Goal: Transaction & Acquisition: Purchase product/service

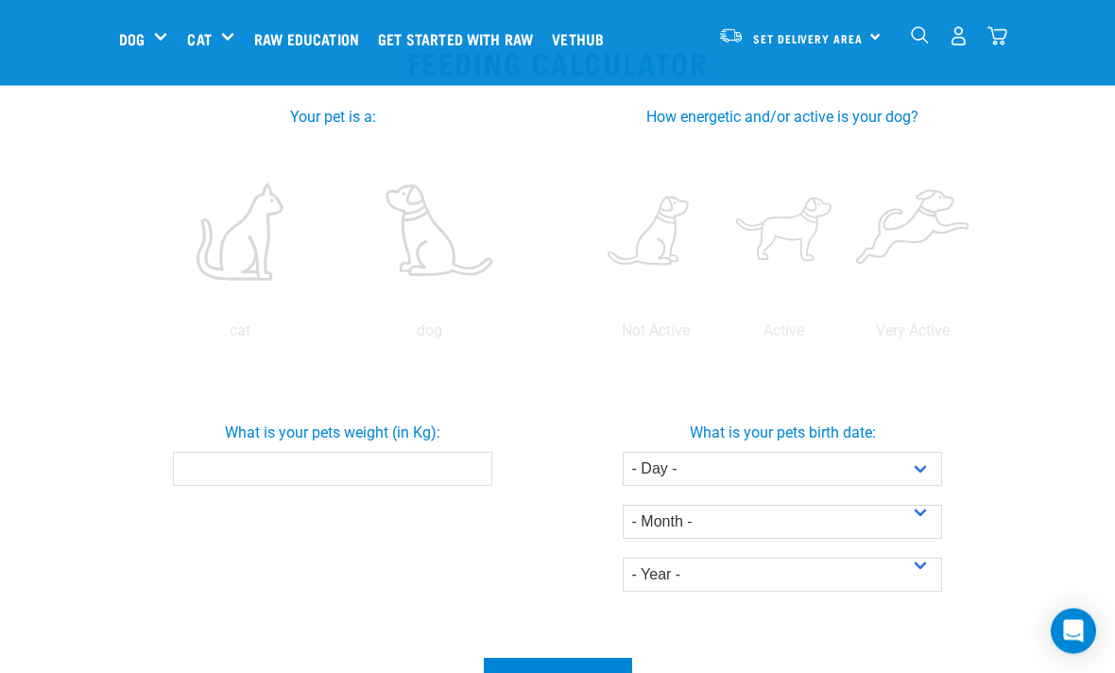
scroll to position [399, 0]
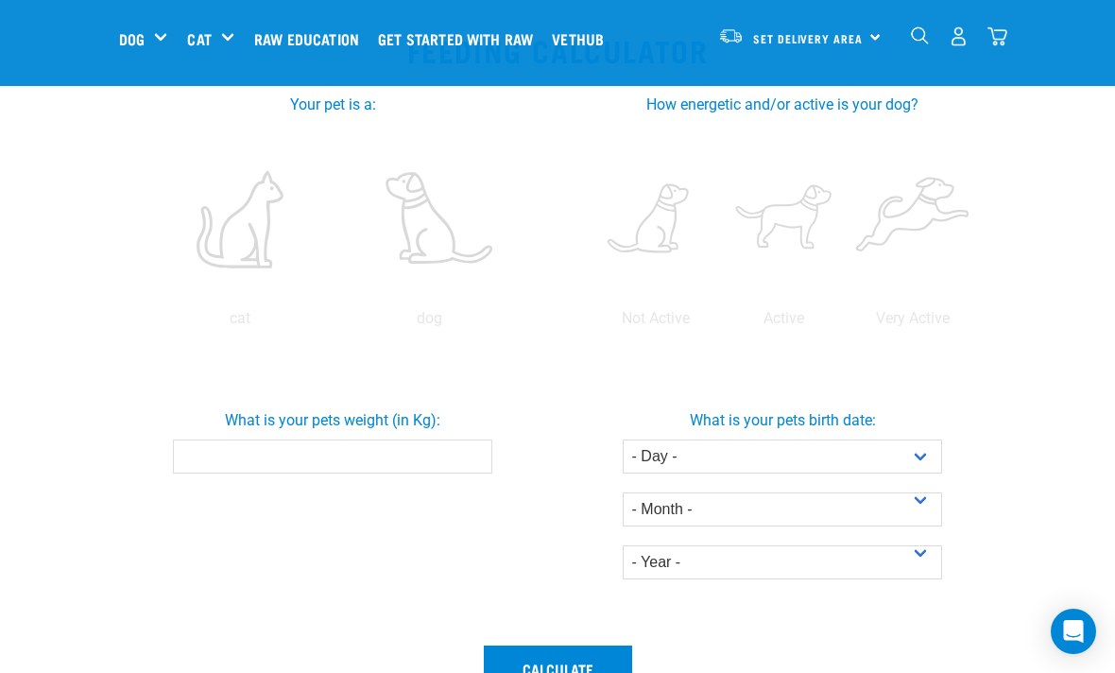
click at [338, 300] on label at bounding box center [429, 219] width 182 height 161
click at [335, 323] on input "radio" at bounding box center [335, 323] width 0 height 0
radio input "true"
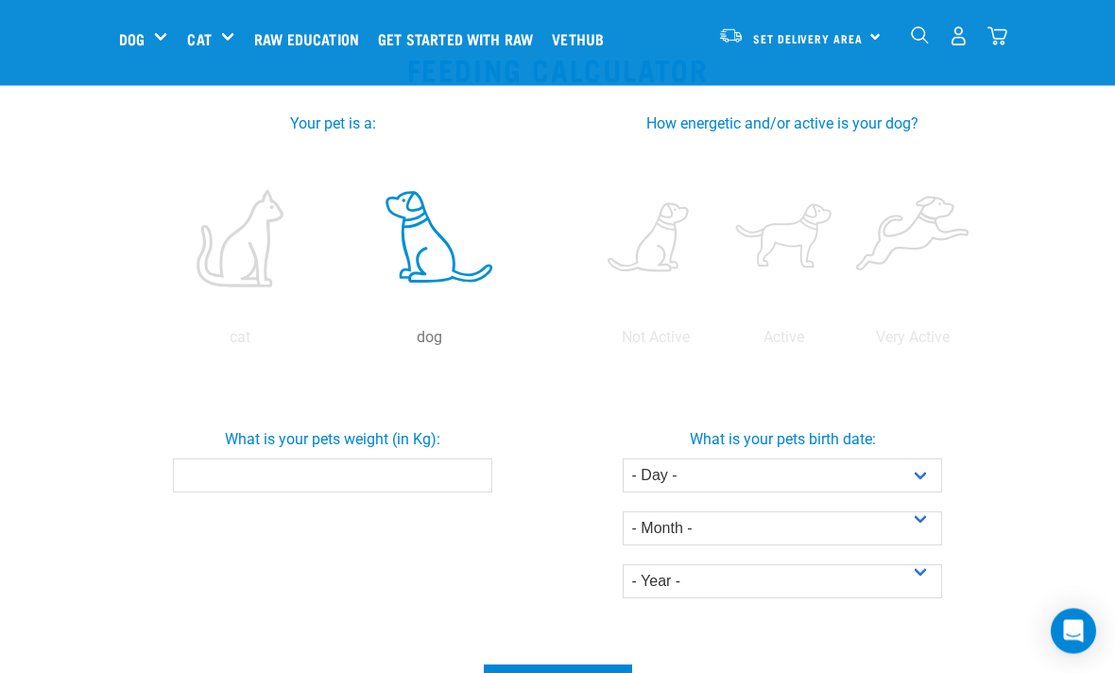
scroll to position [380, 0]
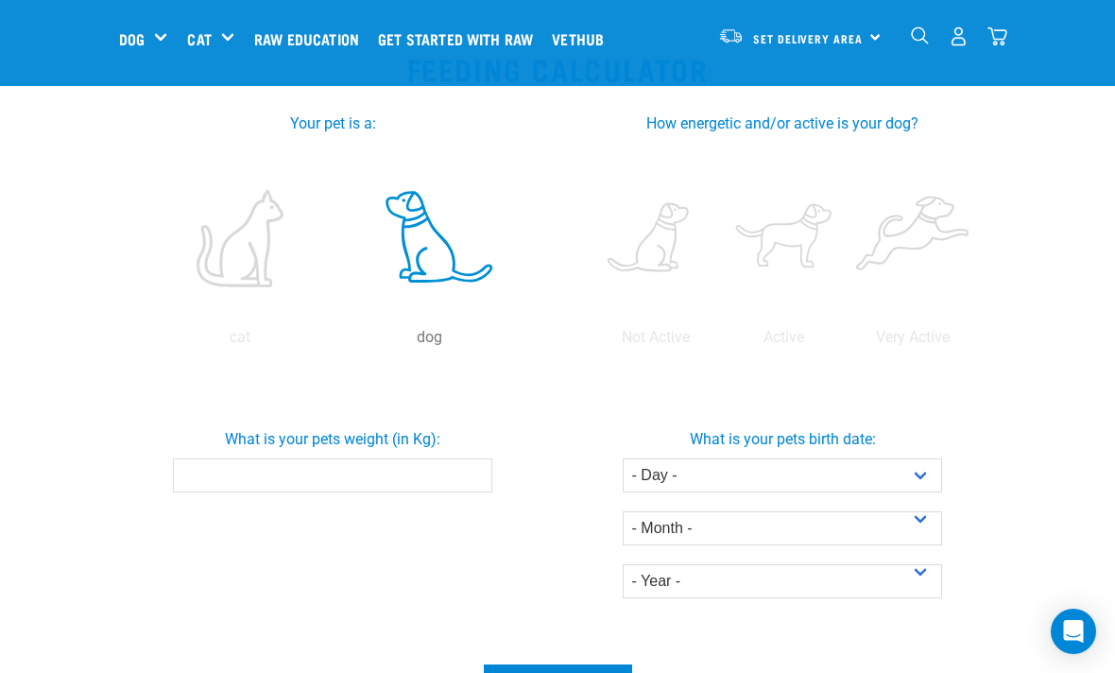
click at [845, 237] on label at bounding box center [784, 238] width 121 height 161
click at [720, 342] on input "radio" at bounding box center [720, 342] width 0 height 0
radio input "true"
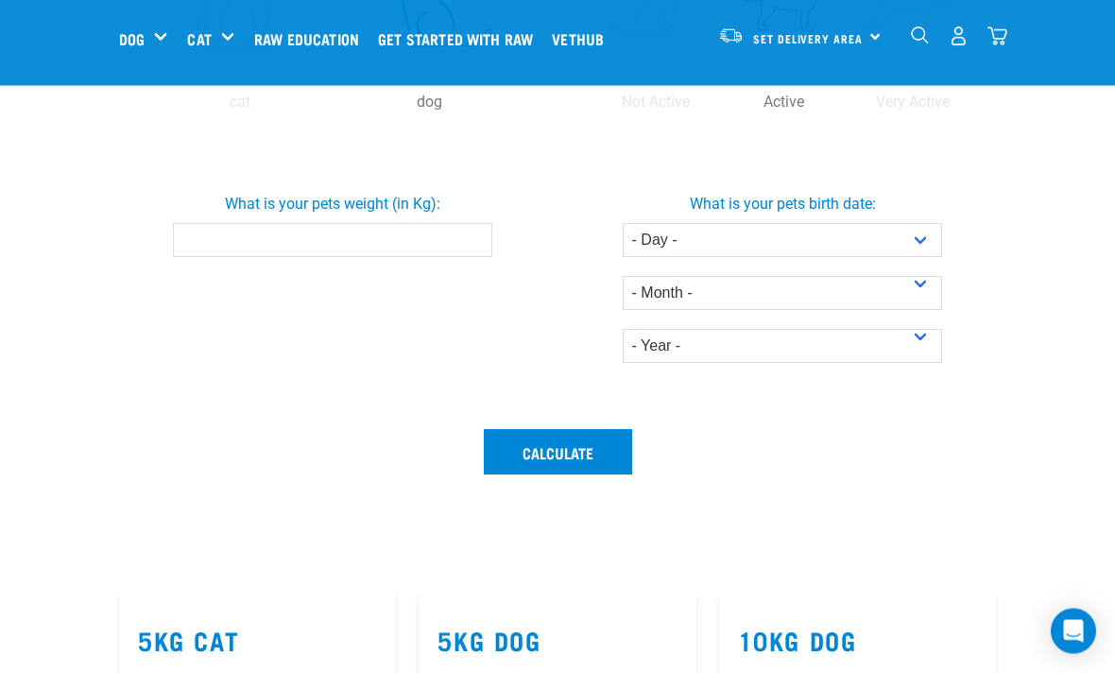
scroll to position [623, 0]
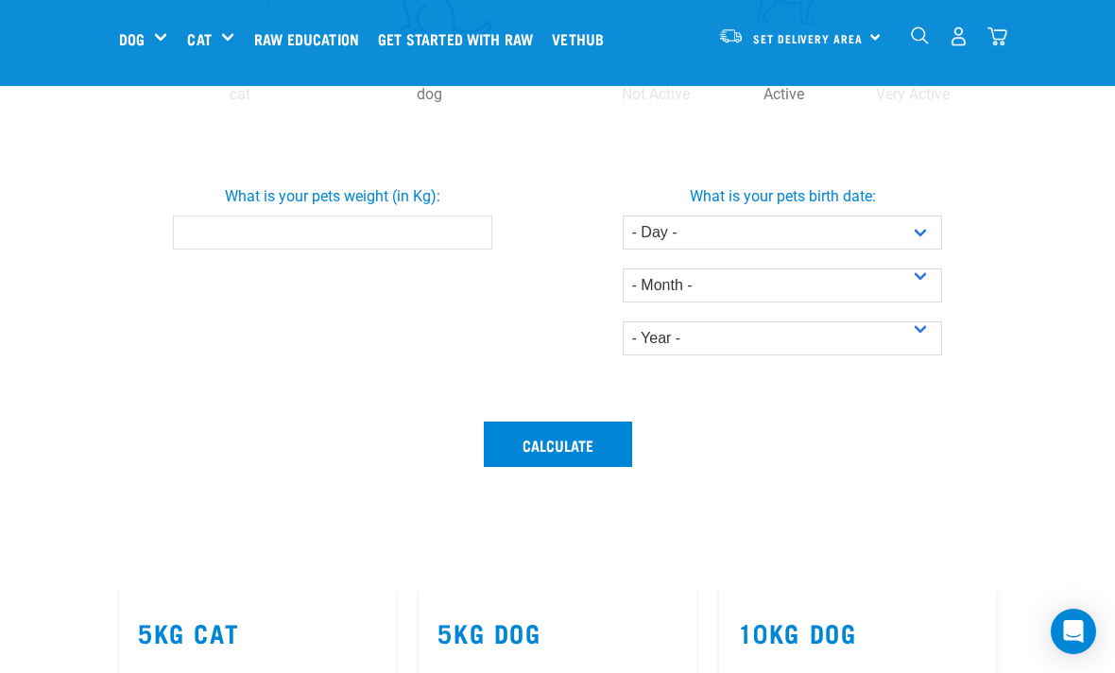
click at [438, 250] on input "What is your pets weight (in Kg):" at bounding box center [333, 232] width 320 height 34
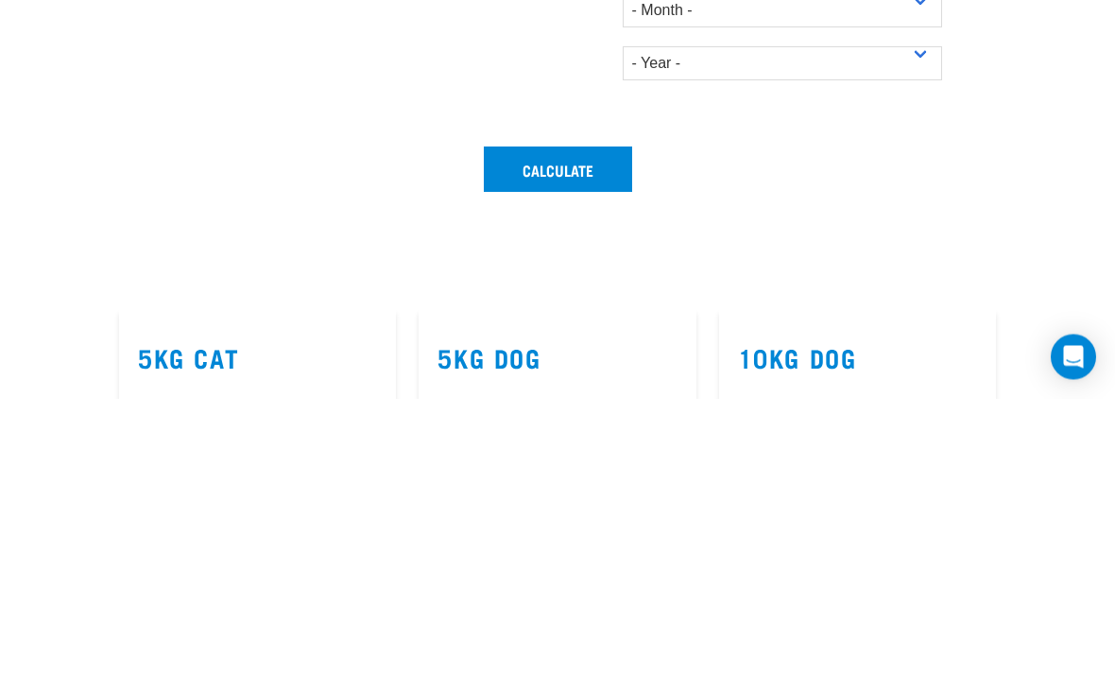
type input "1"
type input "15"
click at [918, 215] on select "- Day - 1 2 3 4 5 6 7 8 9 10 11 12 13 14 15 16 17 18 19 20 21 22 23 24 25 26 27" at bounding box center [783, 232] width 320 height 34
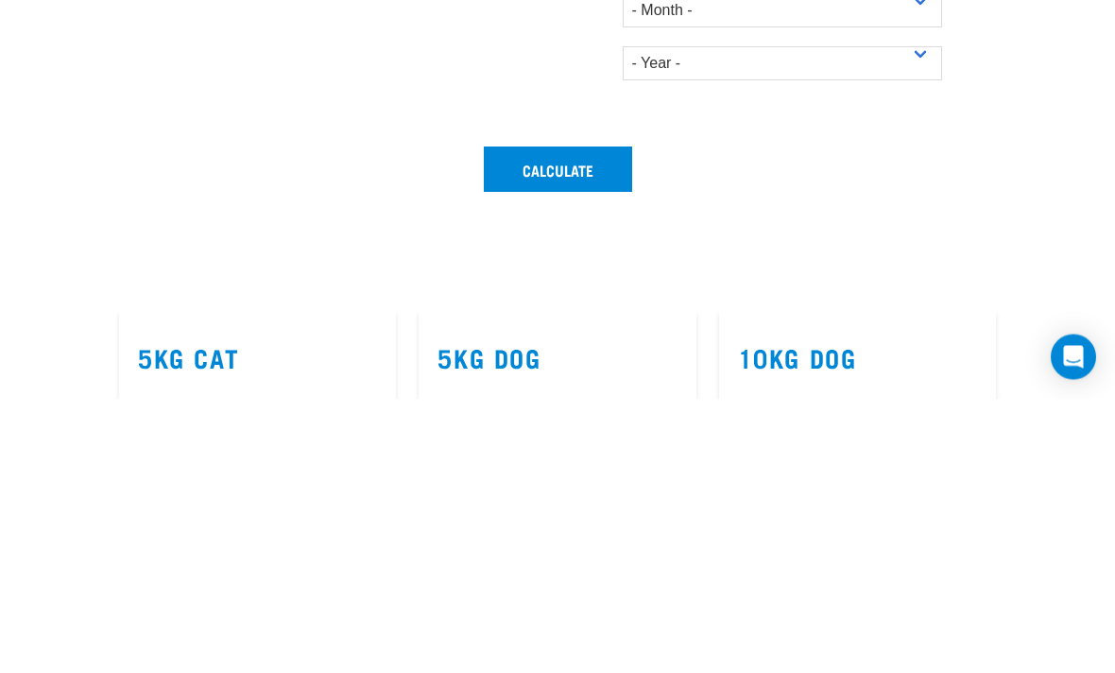
scroll to position [898, 0]
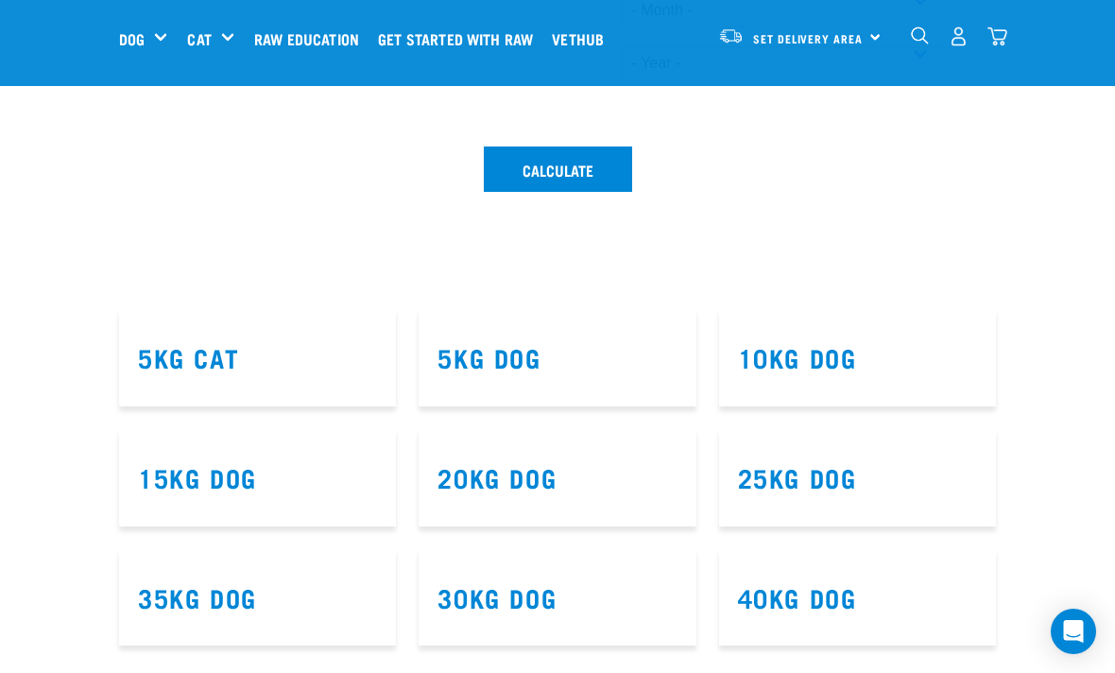
select select "6"
click at [922, 27] on select "- Month - January February March April May June July August September October N…" at bounding box center [783, 10] width 320 height 34
select select "December"
click at [784, 80] on select "- Year - 2025 2024 2023 2022 2021 2020 2019 2018 2017 2016 2015 2014" at bounding box center [783, 63] width 320 height 34
select select "2019"
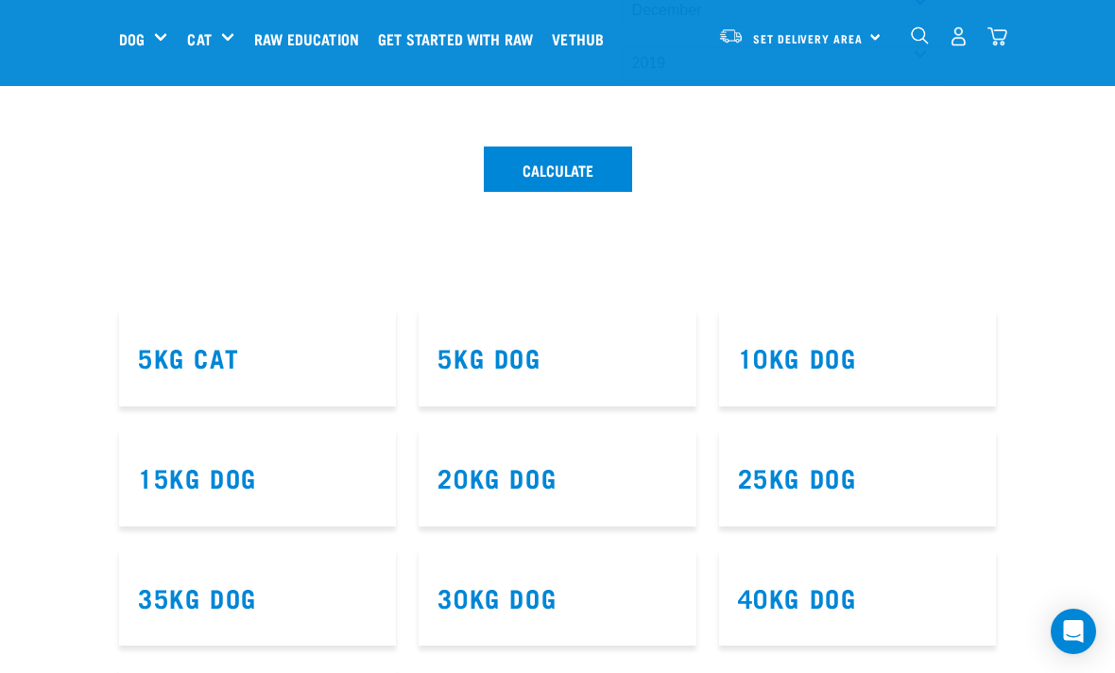
click at [561, 192] on button "Calculate" at bounding box center [558, 168] width 148 height 45
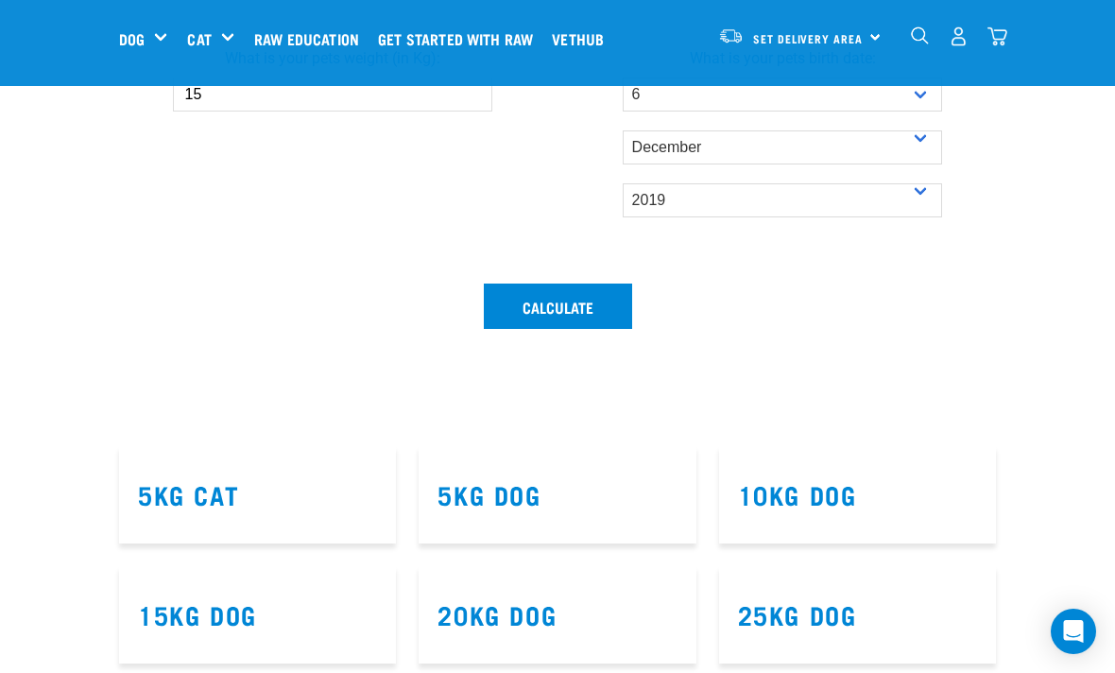
scroll to position [760, 0]
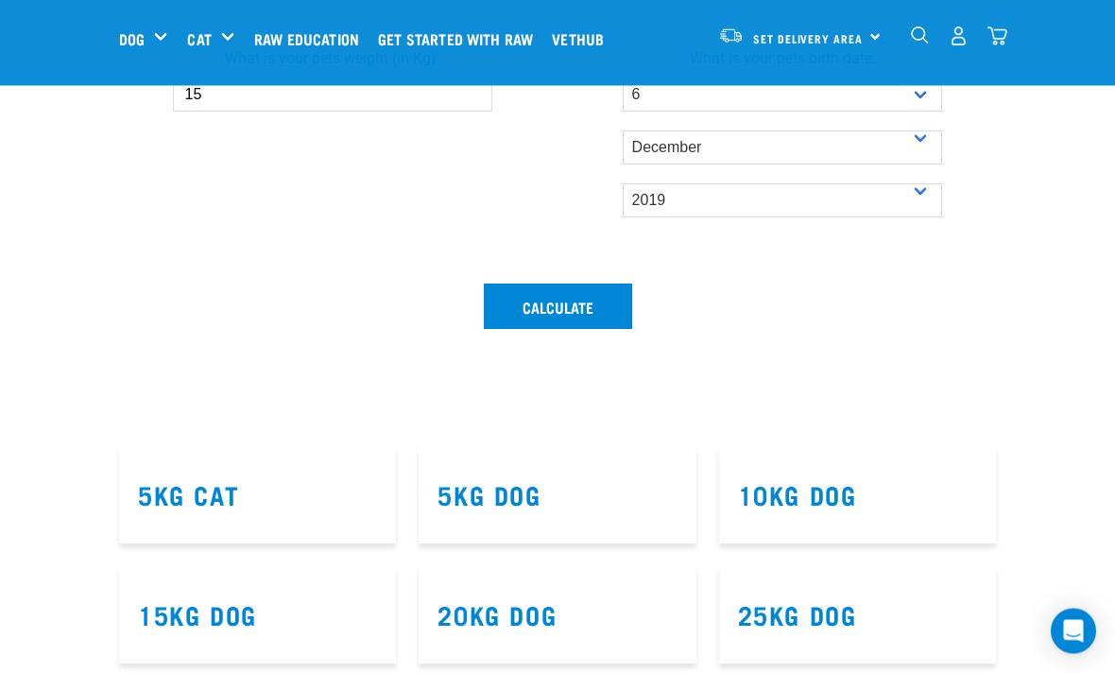
click at [563, 330] on button "Calculate" at bounding box center [558, 306] width 148 height 45
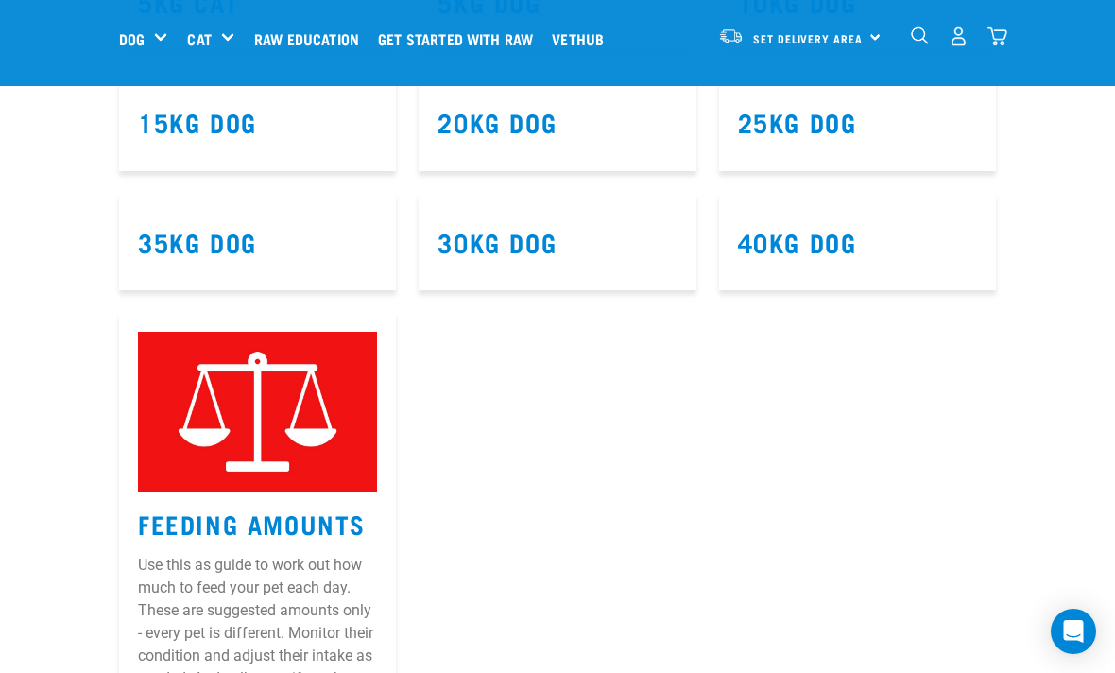
scroll to position [1267, 0]
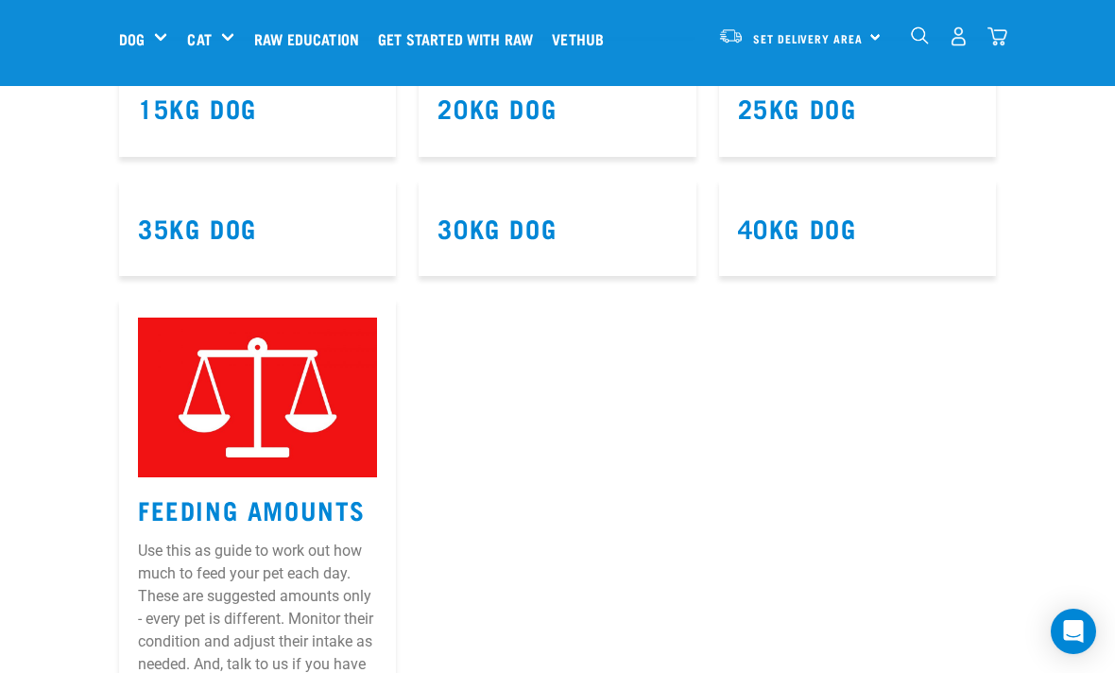
click at [273, 123] on h3 "15kg Dog" at bounding box center [257, 108] width 239 height 29
click at [203, 114] on link "15kg Dog" at bounding box center [197, 107] width 119 height 14
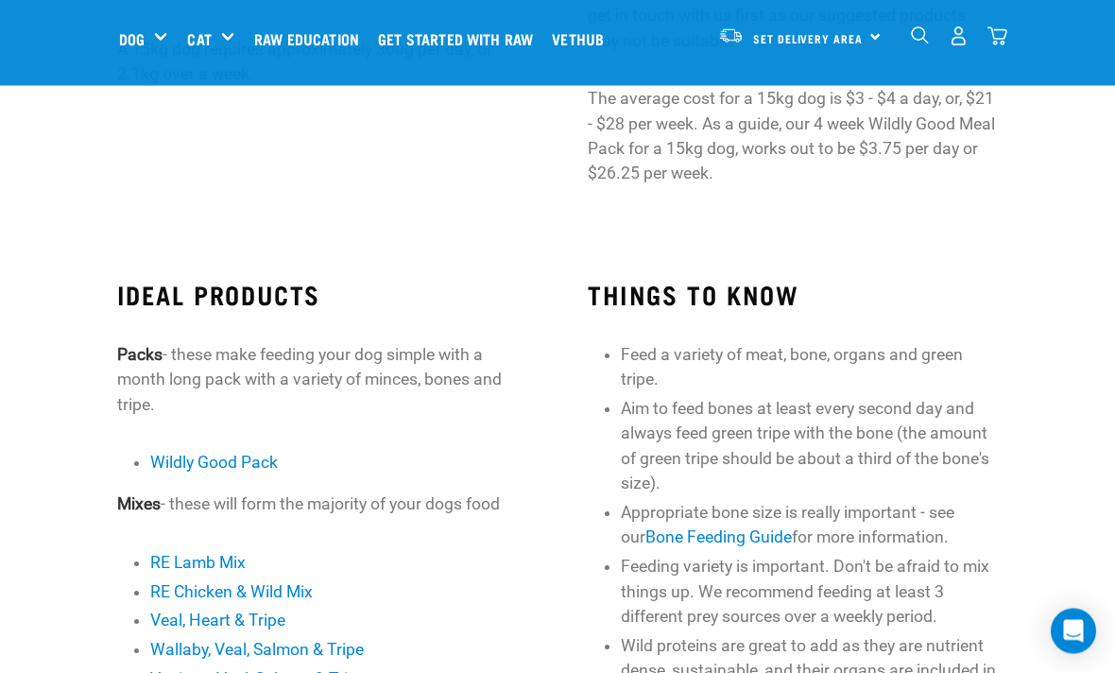
scroll to position [417, 0]
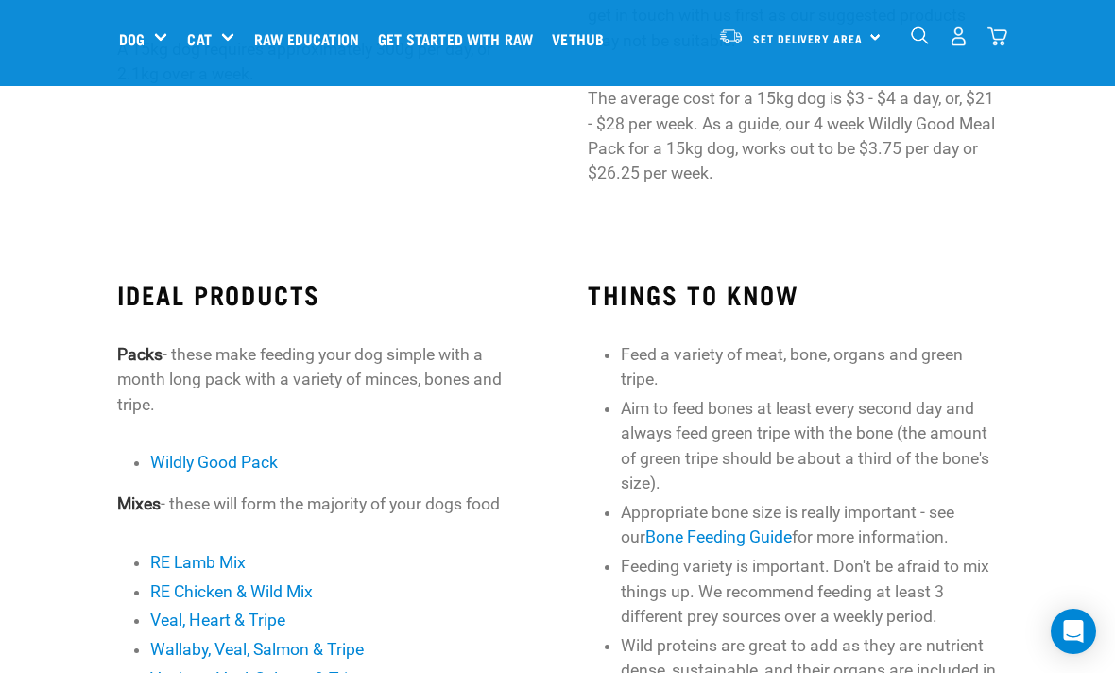
click at [237, 458] on link "Wildly Good Pack" at bounding box center [214, 462] width 128 height 19
